Goal: Complete application form

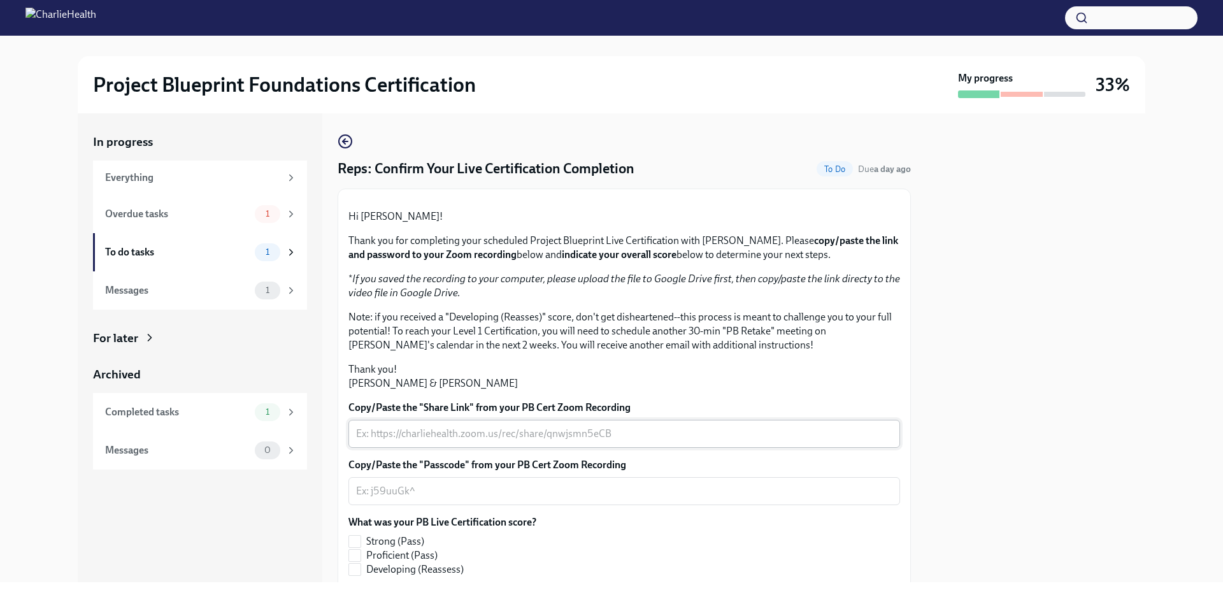
click at [597, 448] on div "x ​" at bounding box center [624, 434] width 552 height 28
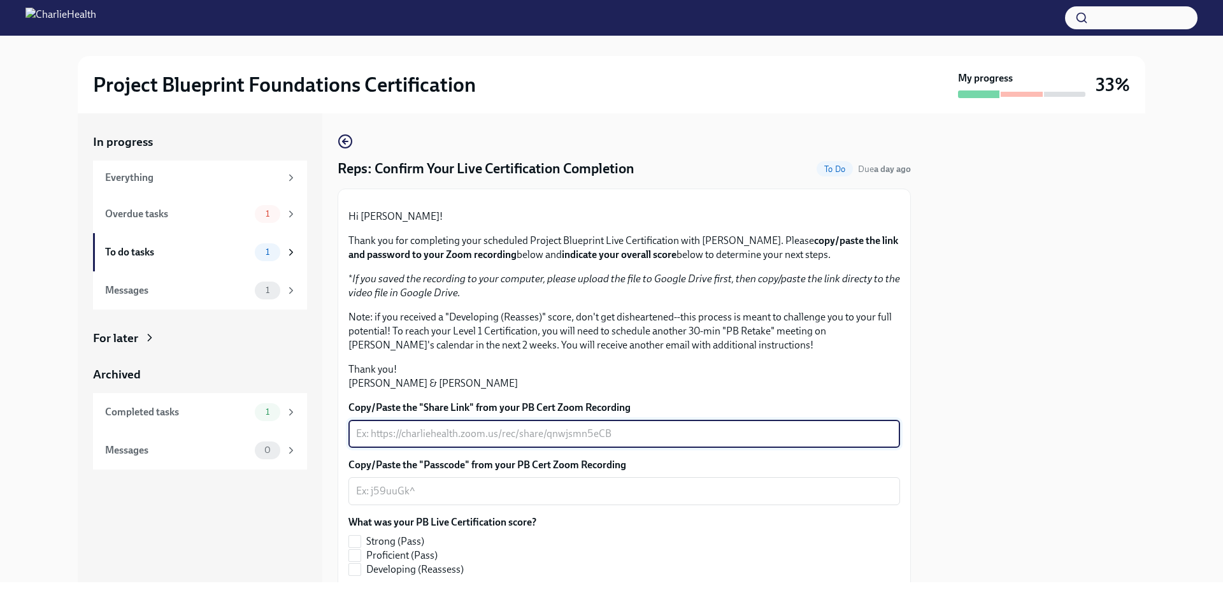
paste textarea "[URL][DOMAIN_NAME]"
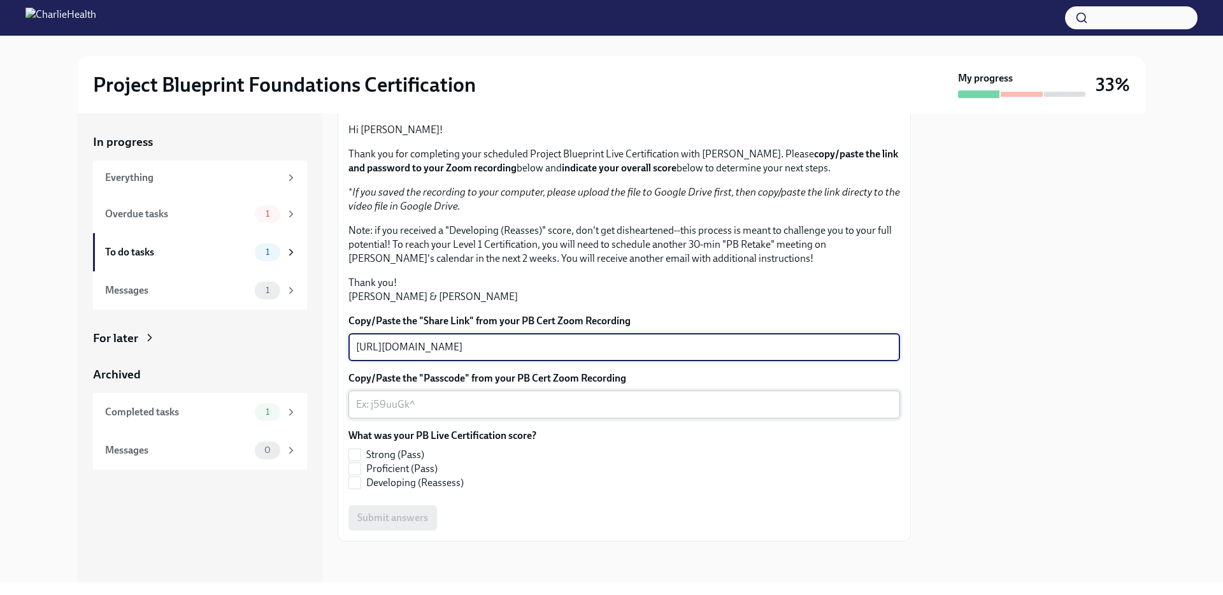
scroll to position [273, 0]
type textarea "[URL][DOMAIN_NAME]"
click at [512, 412] on textarea "Copy/Paste the "Passcode" from your PB Cert Zoom Recording" at bounding box center [624, 404] width 536 height 15
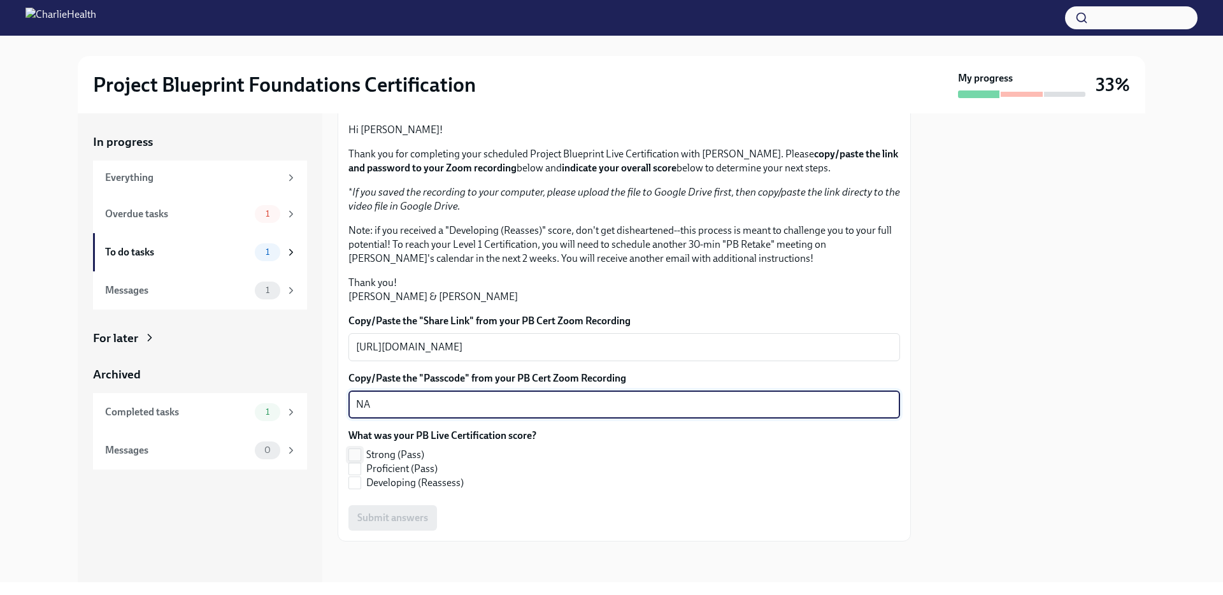
scroll to position [317, 0]
type textarea "NA"
click at [399, 466] on span "Proficient (Pass)" at bounding box center [401, 469] width 71 height 14
click at [361, 466] on input "Proficient (Pass)" at bounding box center [354, 468] width 11 height 11
checkbox input "true"
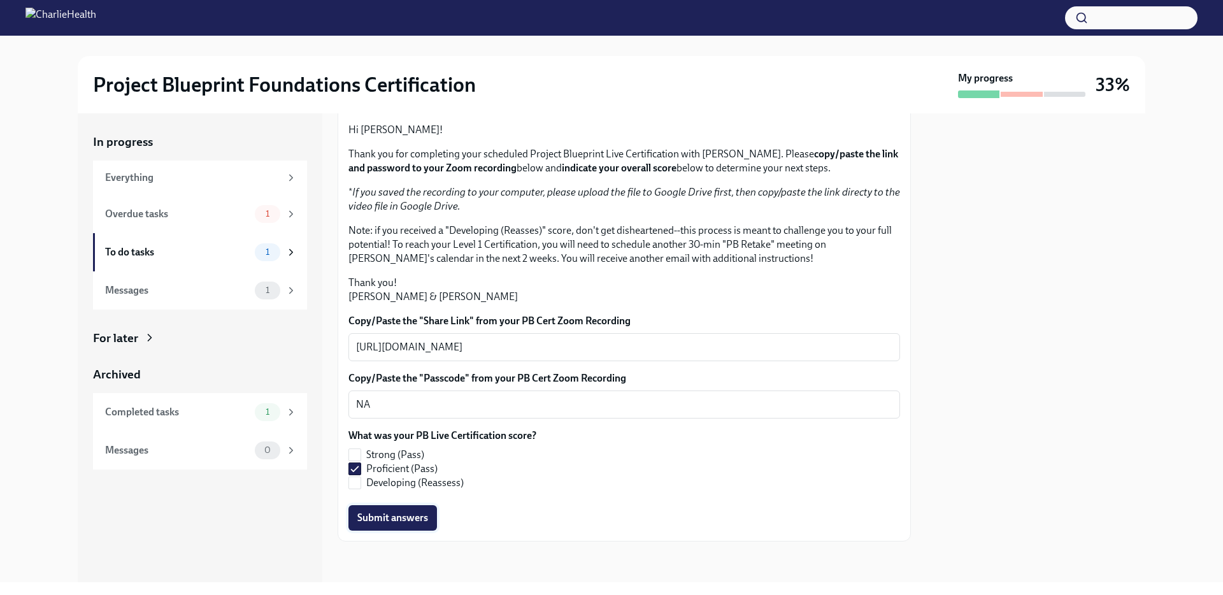
click at [394, 519] on span "Submit answers" at bounding box center [392, 518] width 71 height 13
